Goal: Transaction & Acquisition: Purchase product/service

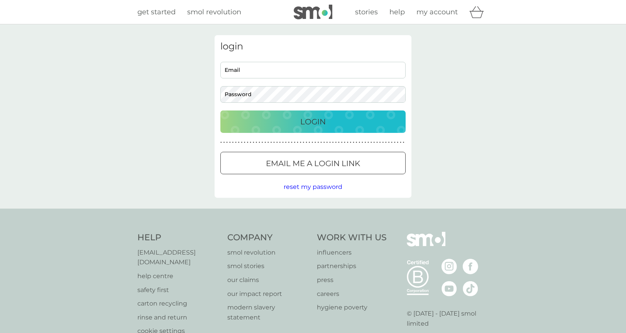
click at [251, 69] on input "Email" at bounding box center [312, 70] width 185 height 17
type input "[EMAIL_ADDRESS][DOMAIN_NAME]"
click at [220, 110] on button "Login" at bounding box center [312, 121] width 185 height 22
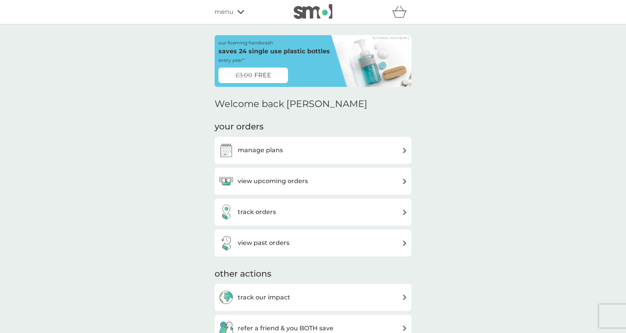
click at [283, 187] on div "view upcoming orders" at bounding box center [262, 180] width 89 height 15
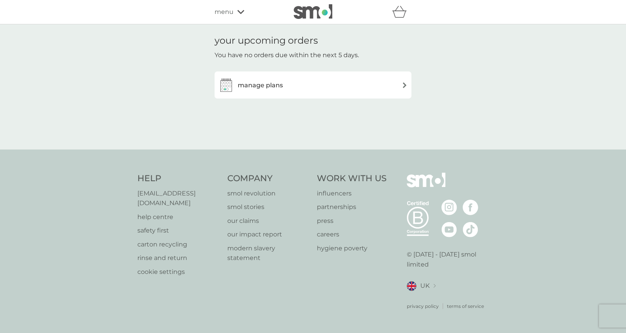
click at [284, 85] on div "manage plans" at bounding box center [312, 84] width 189 height 15
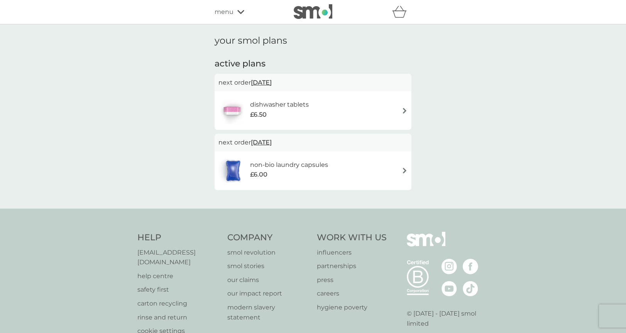
click at [281, 96] on div "dishwasher tablets £6.50" at bounding box center [312, 110] width 197 height 39
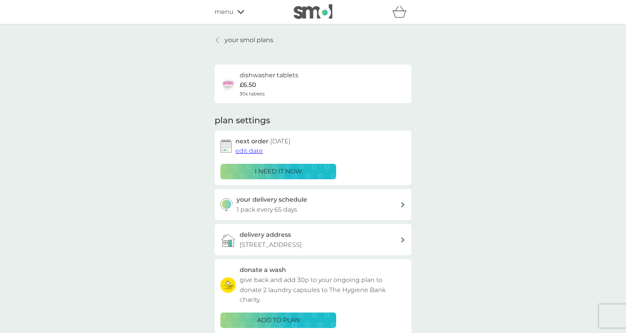
click at [290, 169] on p "i need it now" at bounding box center [278, 171] width 47 height 10
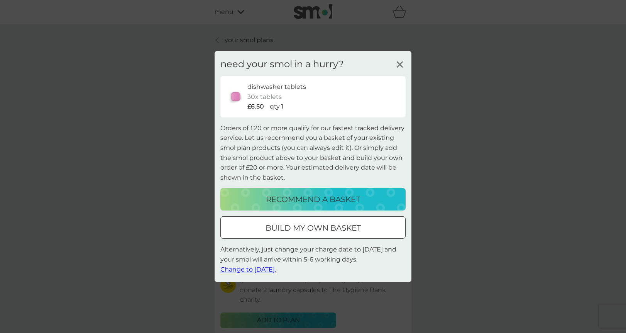
click at [307, 201] on p "recommend a basket" at bounding box center [313, 199] width 94 height 12
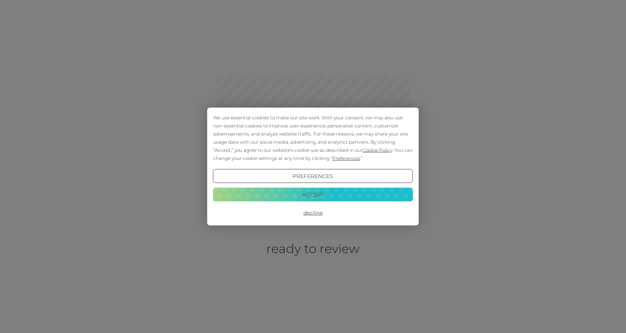
click at [278, 194] on button "Accept" at bounding box center [313, 194] width 200 height 14
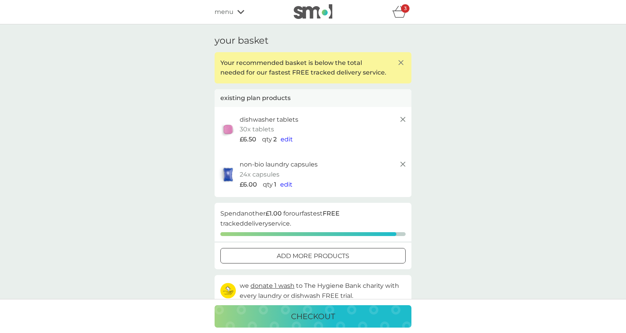
click at [404, 164] on icon at bounding box center [402, 163] width 9 height 9
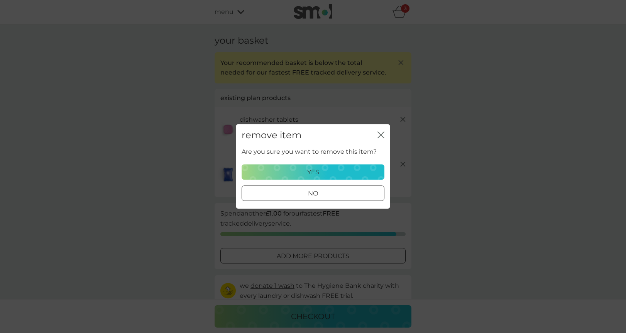
click at [316, 176] on p "yes" at bounding box center [313, 172] width 12 height 10
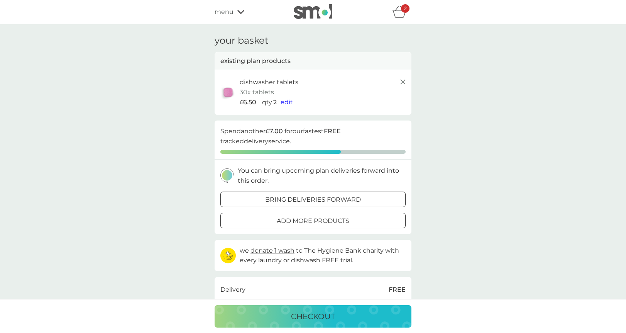
click at [300, 201] on div at bounding box center [313, 199] width 28 height 8
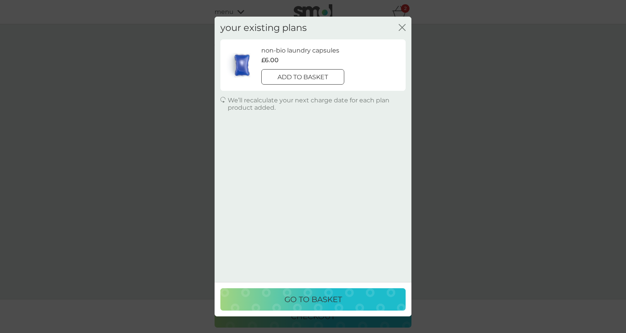
click at [145, 206] on div "your existing plans close non-bio laundry capsules £6.00 add to basket We’ll re…" at bounding box center [313, 166] width 626 height 333
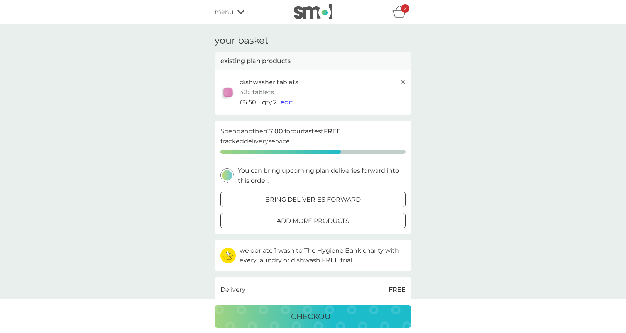
scroll to position [56, 0]
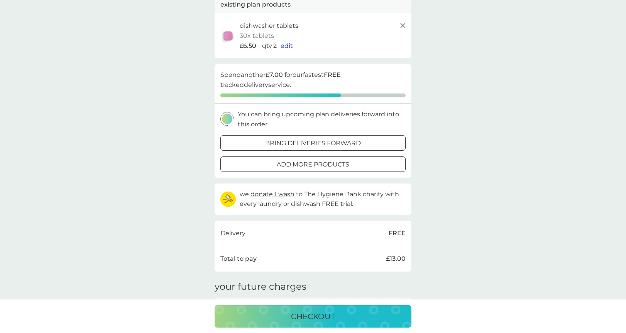
click at [297, 315] on p "checkout" at bounding box center [313, 316] width 44 height 12
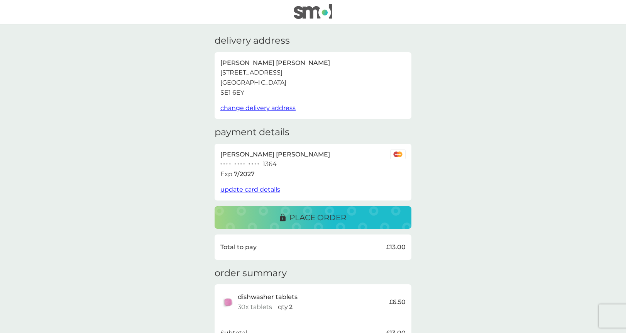
click at [323, 222] on p "place order" at bounding box center [317, 217] width 57 height 12
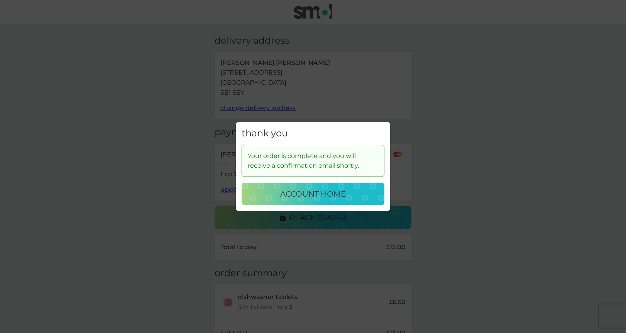
click at [297, 192] on p "account home" at bounding box center [313, 193] width 66 height 12
